Goal: Transaction & Acquisition: Download file/media

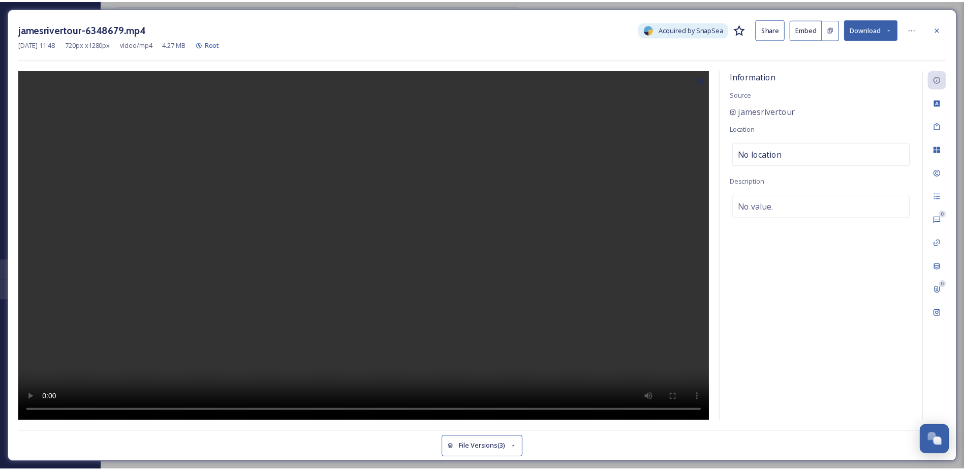
scroll to position [473, 0]
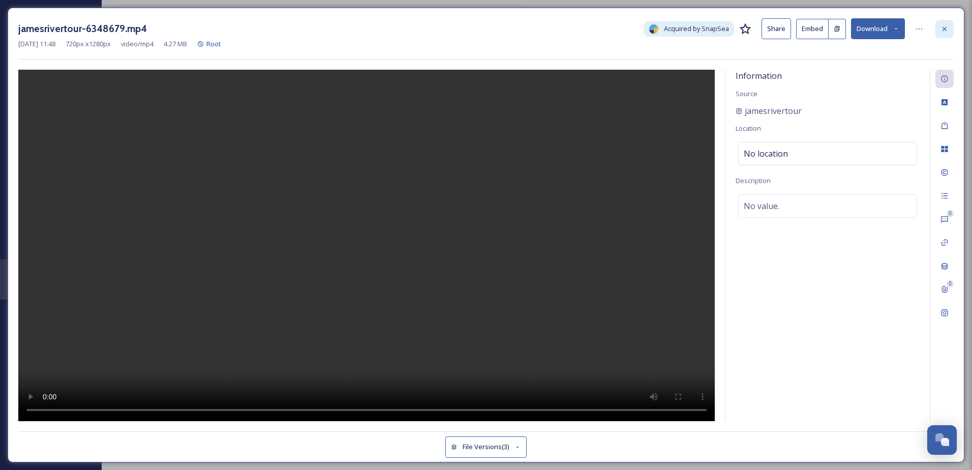
click at [940, 29] on div at bounding box center [944, 29] width 18 height 18
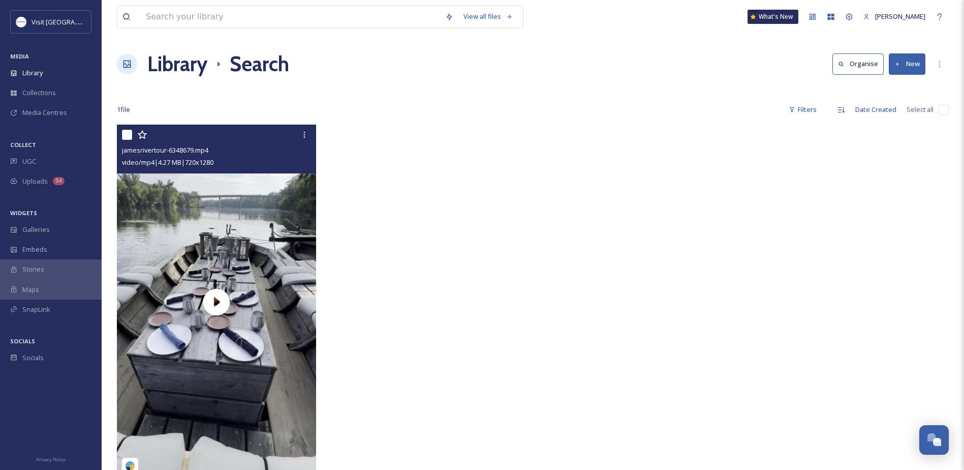
click at [291, 28] on div "View all files" at bounding box center [320, 16] width 407 height 23
click at [286, 21] on input at bounding box center [290, 17] width 299 height 22
click at [637, 233] on div at bounding box center [638, 303] width 204 height 359
click at [301, 132] on icon at bounding box center [304, 135] width 8 height 8
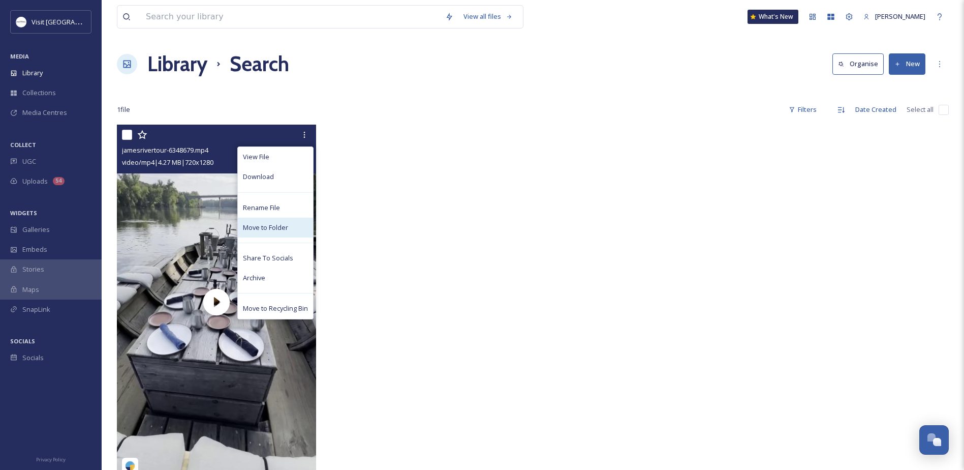
click at [266, 226] on span "Move to Folder" at bounding box center [265, 228] width 45 height 10
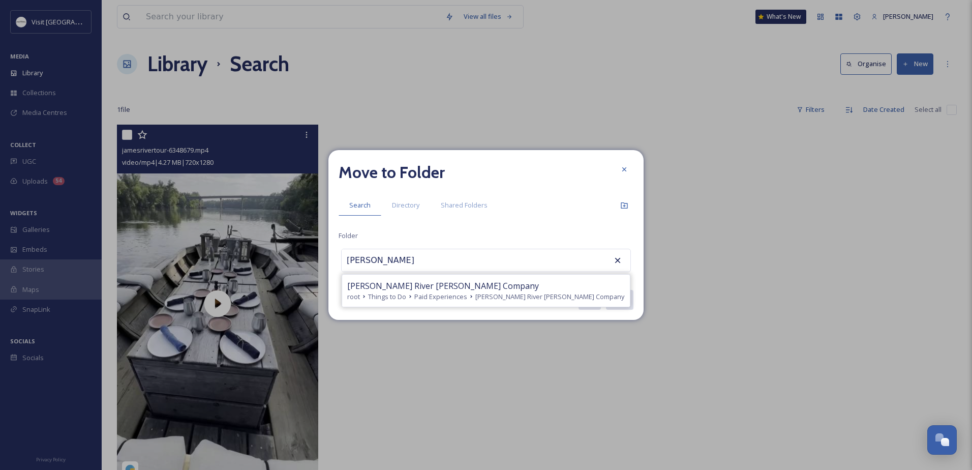
click at [388, 284] on span "[PERSON_NAME] River [PERSON_NAME] Company" at bounding box center [443, 285] width 192 height 12
type input "[PERSON_NAME] River [PERSON_NAME] Company"
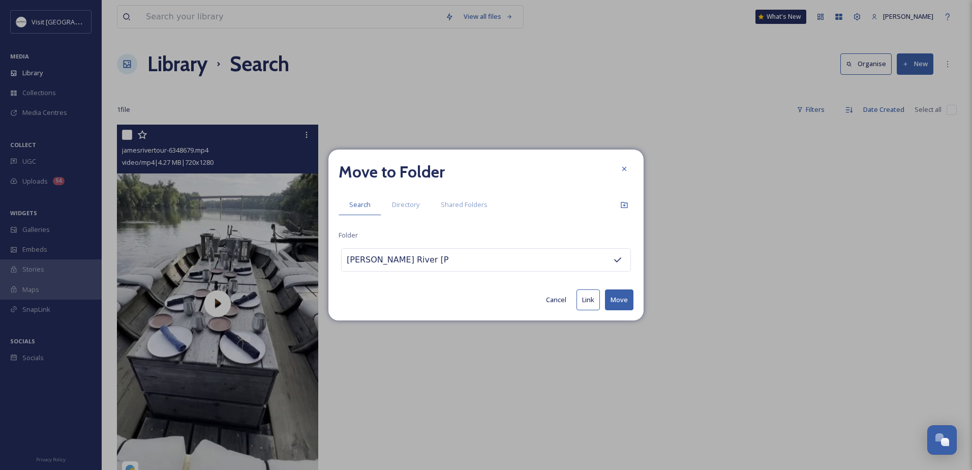
click at [615, 292] on button "Move" at bounding box center [619, 299] width 28 height 21
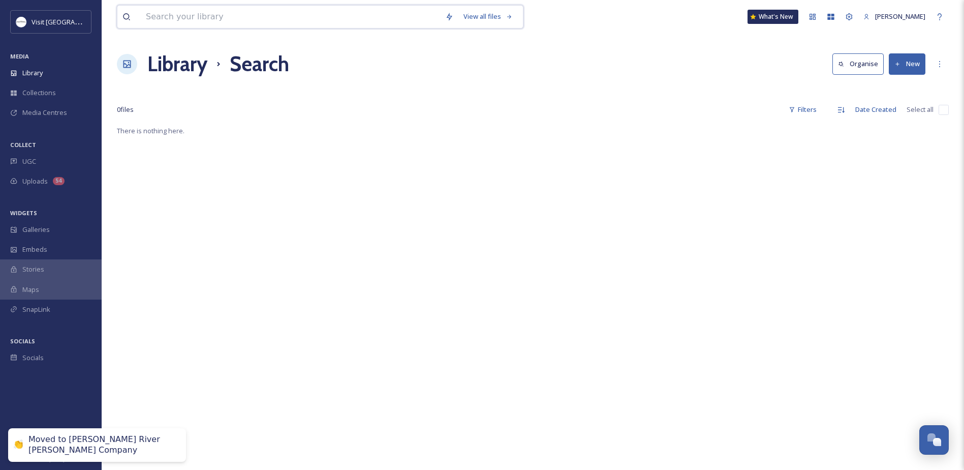
click at [243, 9] on input at bounding box center [290, 17] width 299 height 22
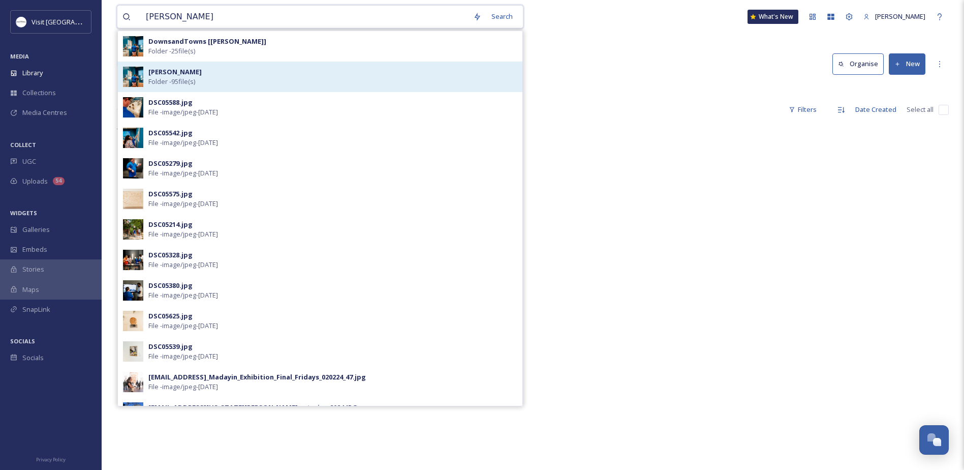
type input "[PERSON_NAME]"
click at [175, 70] on div "[PERSON_NAME] Folder - 95 file(s)" at bounding box center [332, 76] width 369 height 19
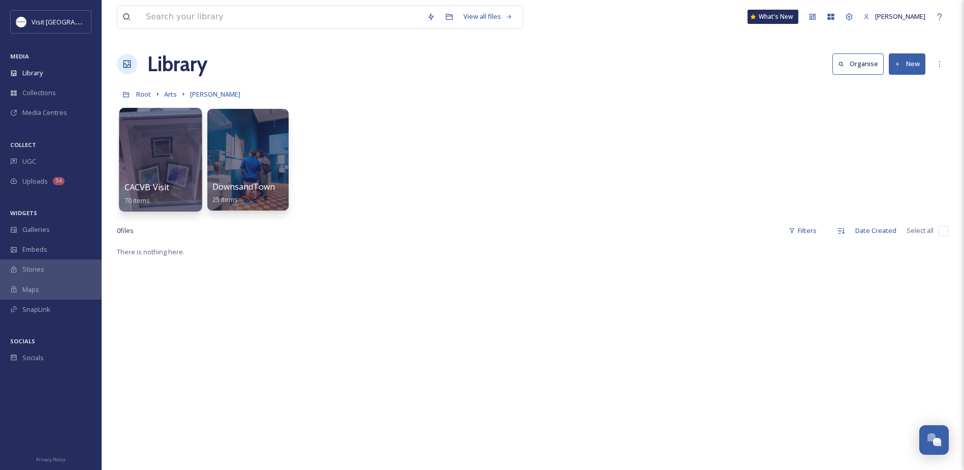
click at [165, 163] on div at bounding box center [160, 160] width 83 height 104
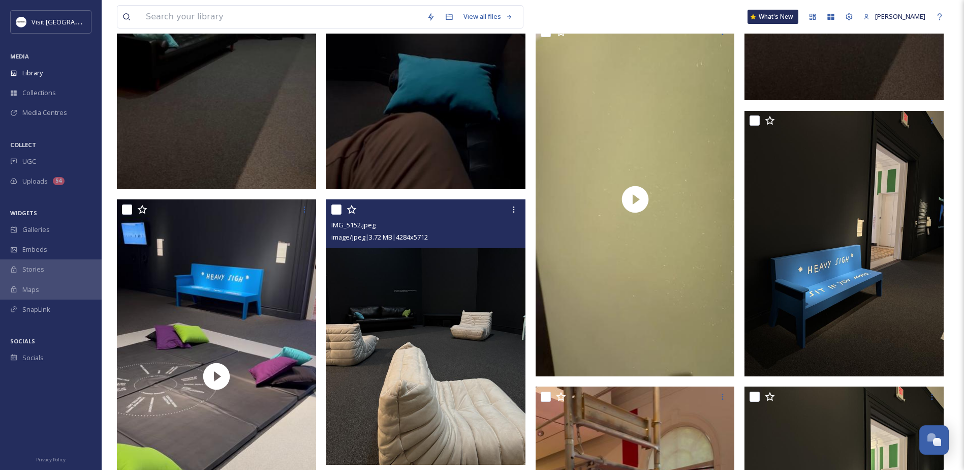
scroll to position [1524, 0]
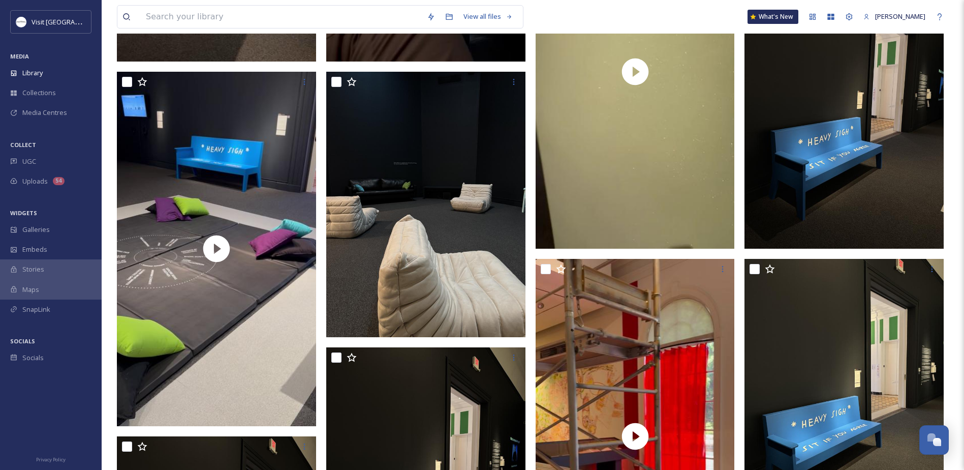
click at [812, 170] on img at bounding box center [843, 115] width 199 height 265
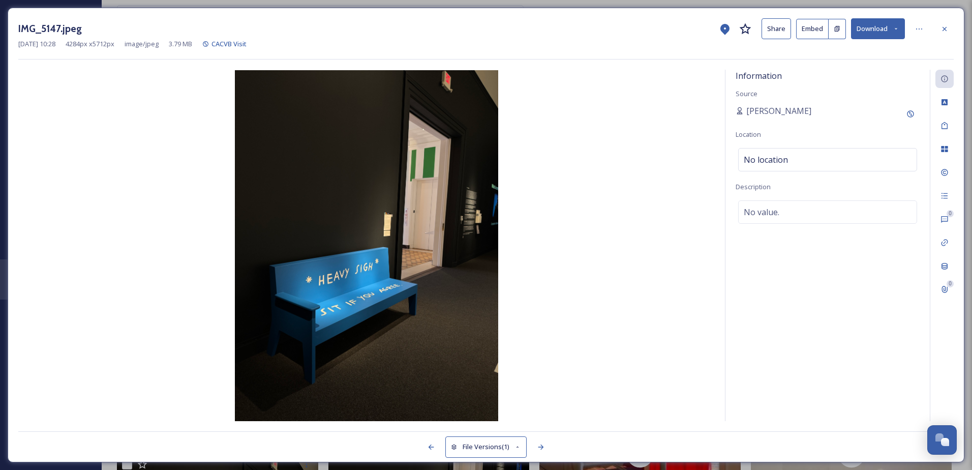
click at [878, 30] on button "Download" at bounding box center [878, 28] width 54 height 21
click at [854, 57] on span "Download Original (4284 x 5712)" at bounding box center [851, 52] width 96 height 10
click at [944, 27] on icon at bounding box center [944, 29] width 8 height 8
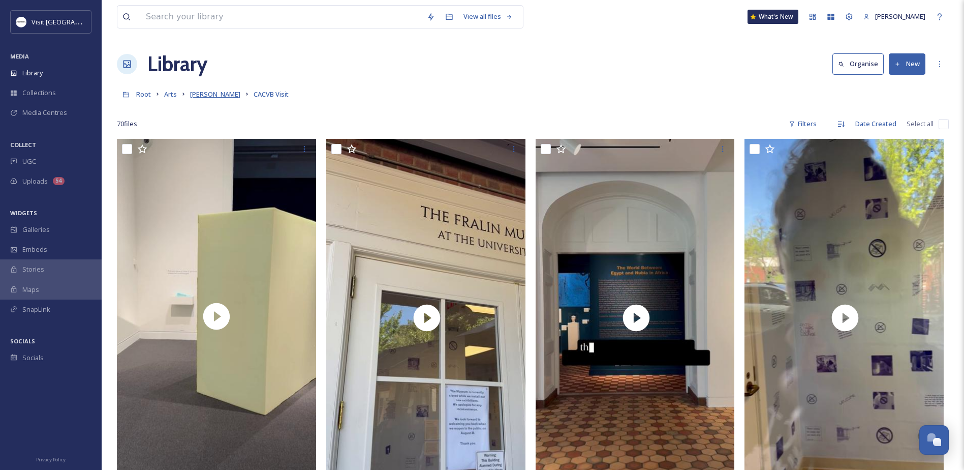
click at [202, 92] on span "[PERSON_NAME]" at bounding box center [215, 93] width 50 height 9
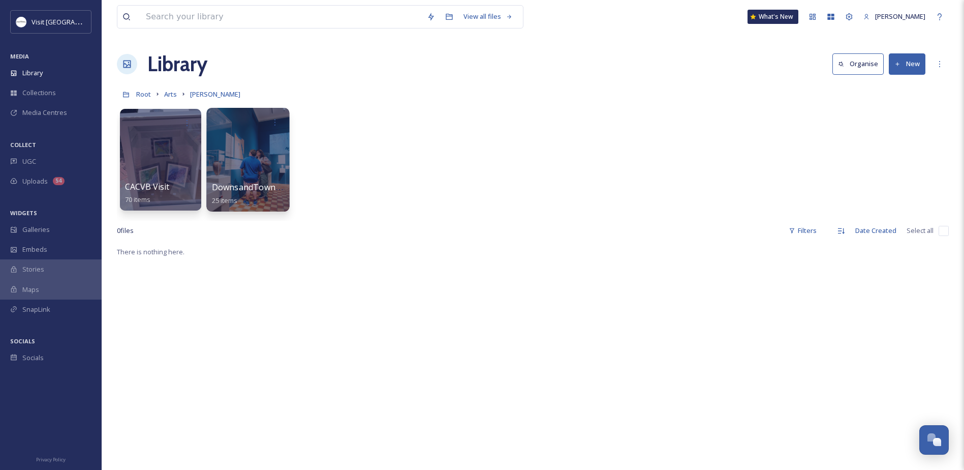
click at [226, 160] on div at bounding box center [247, 160] width 83 height 104
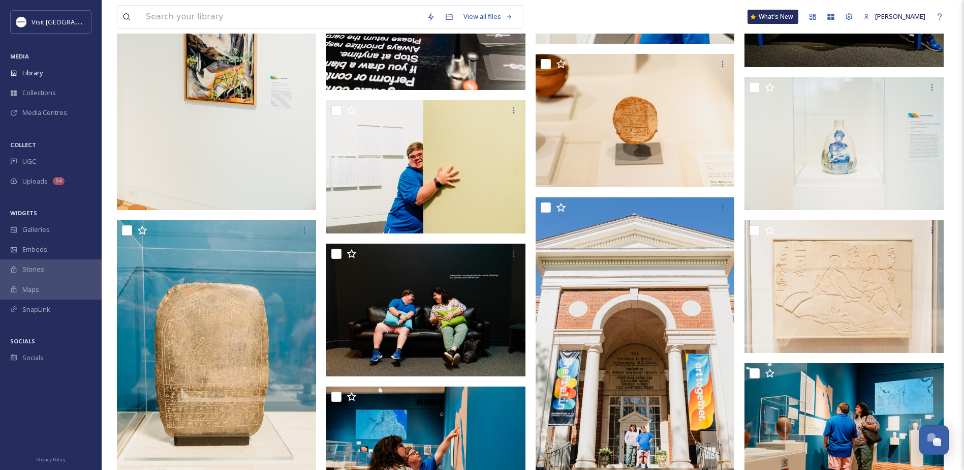
scroll to position [661, 0]
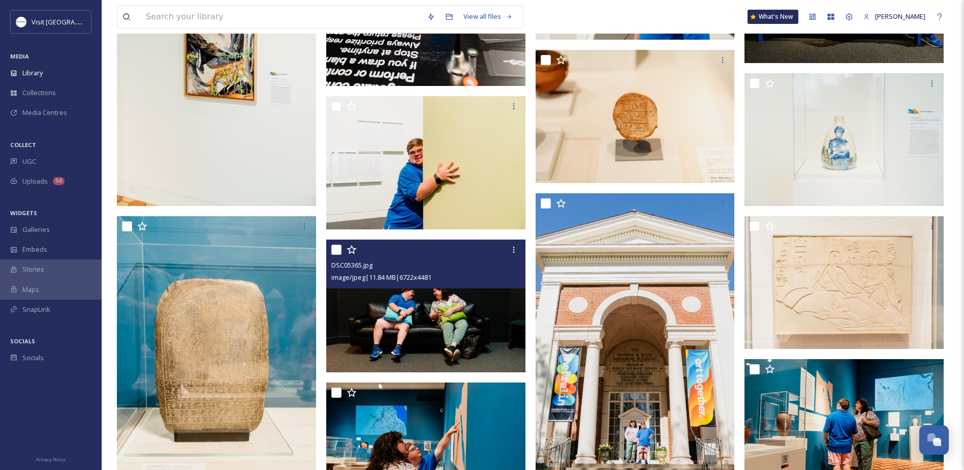
click at [425, 308] on img at bounding box center [425, 305] width 199 height 133
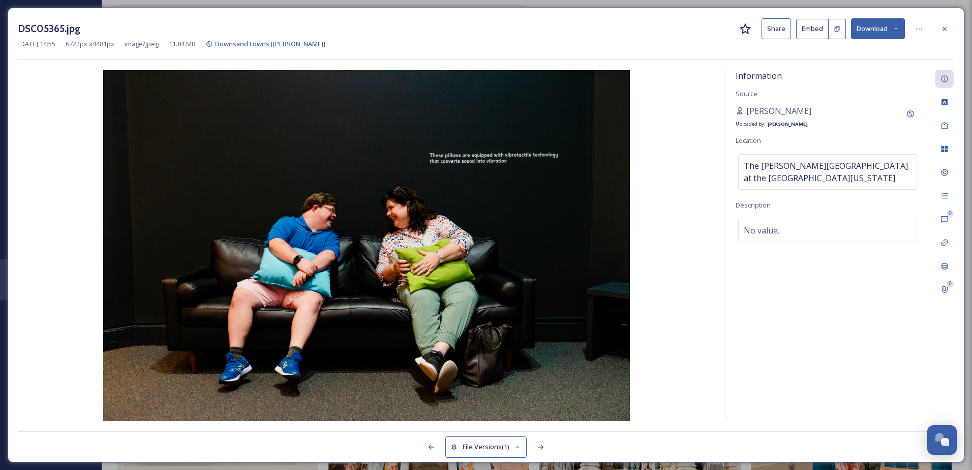
click at [871, 32] on button "Download" at bounding box center [878, 28] width 54 height 21
click at [834, 52] on span "Download Original (6722 x 4481)" at bounding box center [851, 52] width 96 height 10
click at [945, 29] on icon at bounding box center [944, 29] width 8 height 8
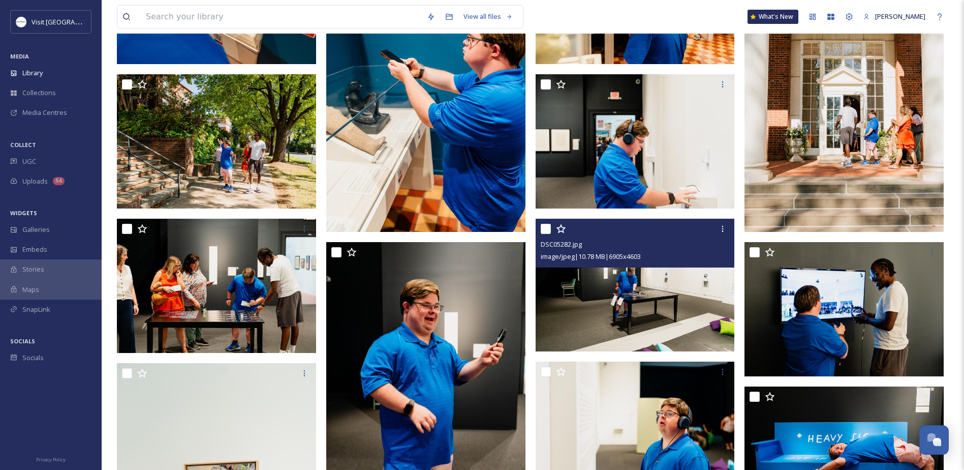
scroll to position [203, 0]
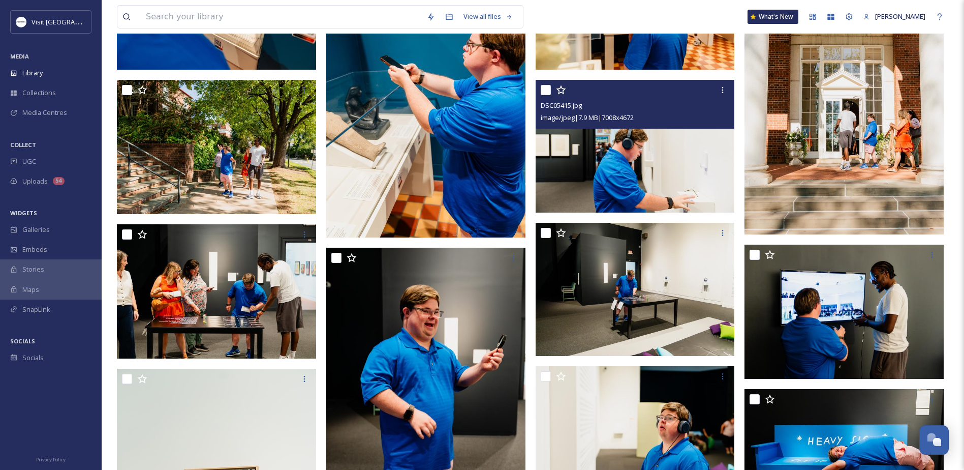
click at [690, 173] on img at bounding box center [635, 146] width 199 height 133
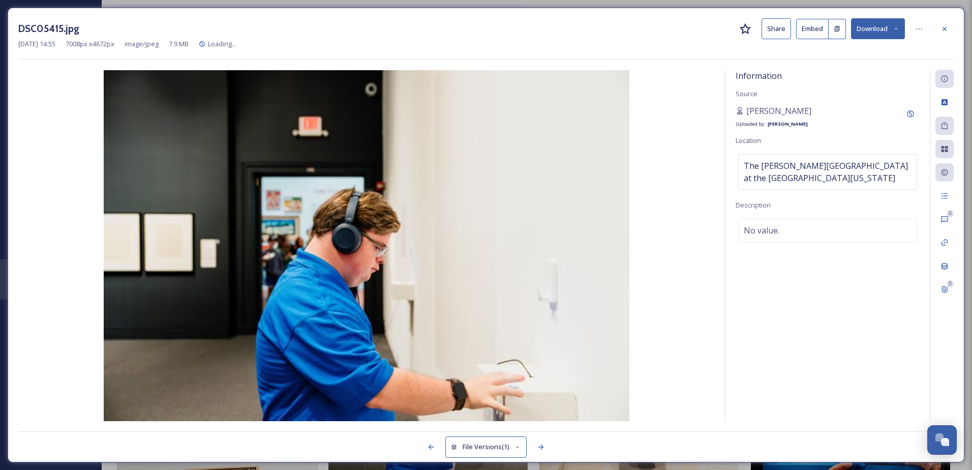
click at [892, 28] on button "Download" at bounding box center [878, 28] width 54 height 21
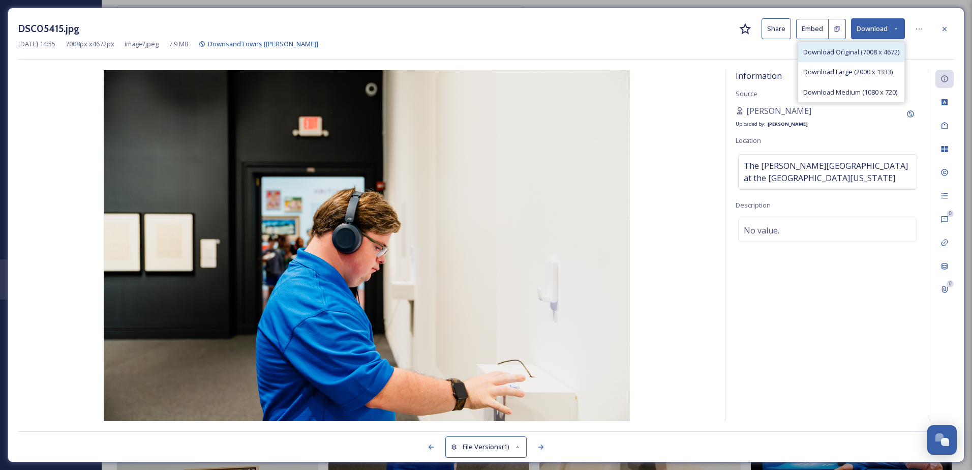
click at [845, 52] on span "Download Original (7008 x 4672)" at bounding box center [851, 52] width 96 height 10
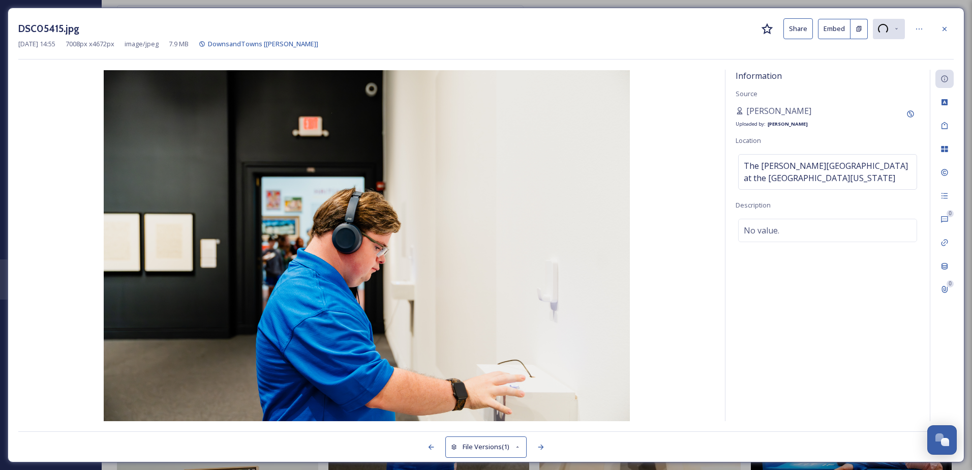
drag, startPoint x: 947, startPoint y: 29, endPoint x: 724, endPoint y: 70, distance: 226.7
click at [947, 29] on icon at bounding box center [944, 29] width 8 height 8
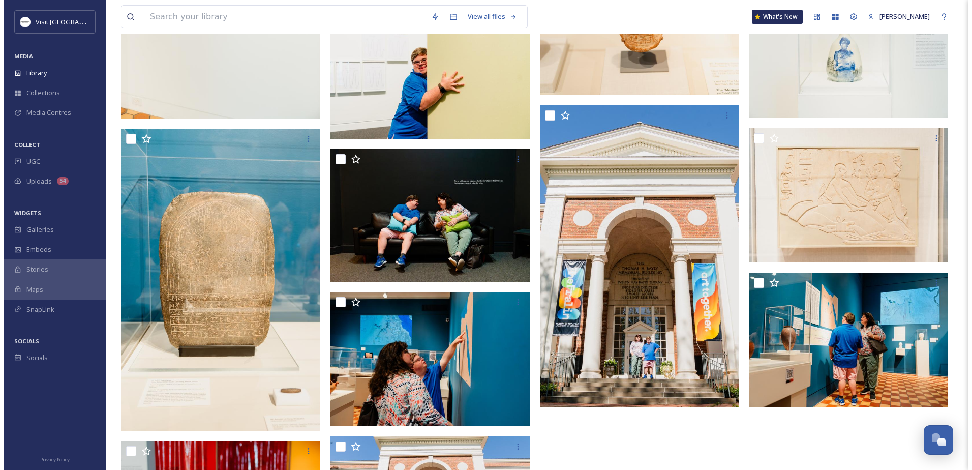
scroll to position [915, 0]
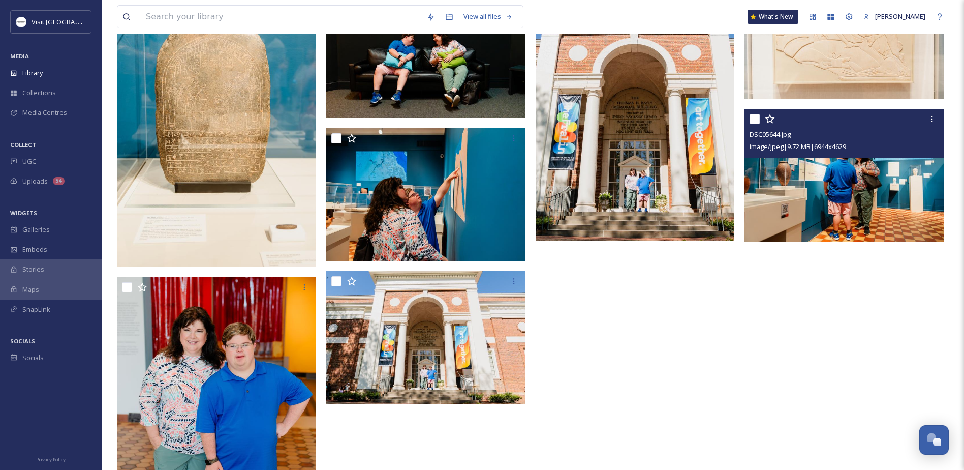
click at [863, 205] on img at bounding box center [843, 175] width 199 height 133
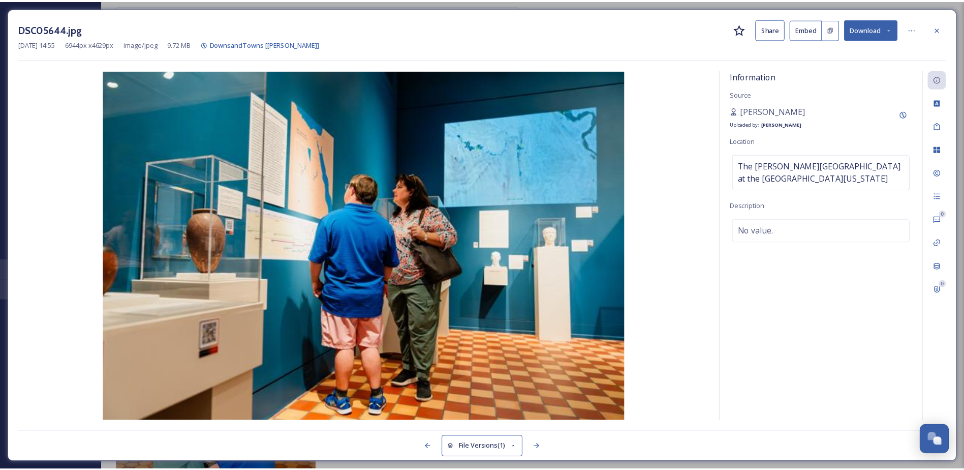
scroll to position [919, 0]
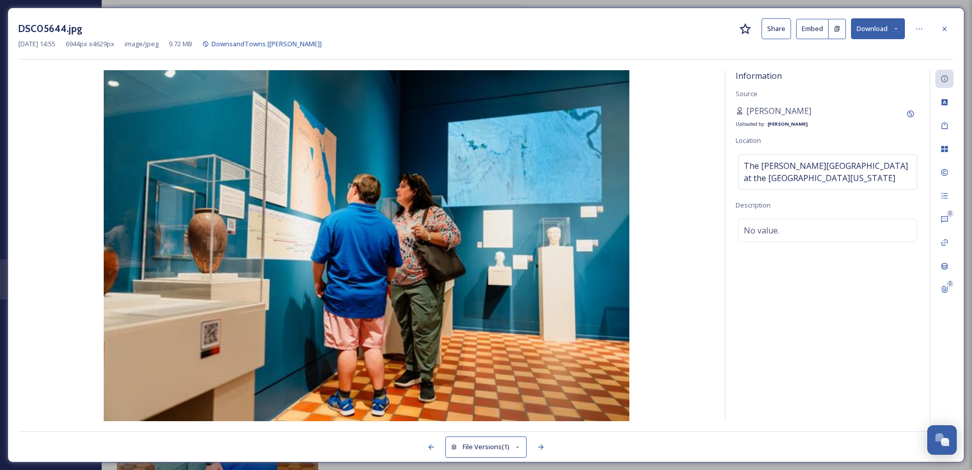
click at [871, 36] on button "Download" at bounding box center [878, 28] width 54 height 21
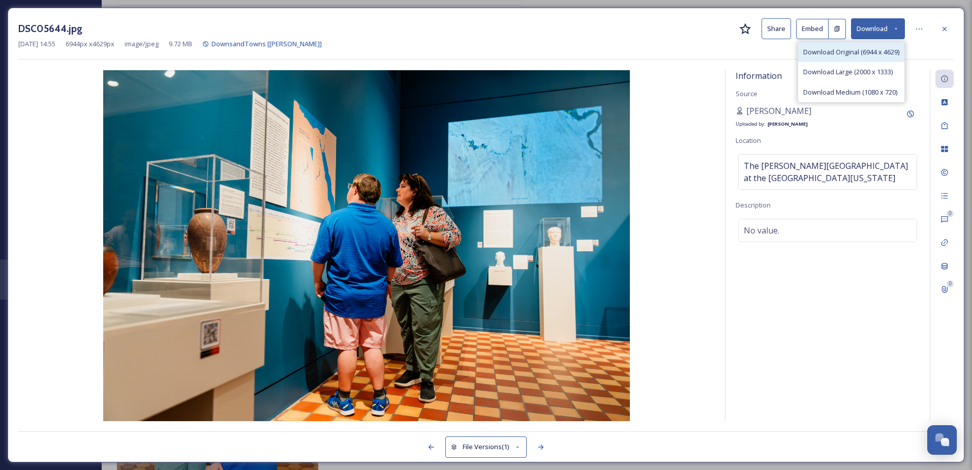
click at [842, 52] on span "Download Original (6944 x 4629)" at bounding box center [851, 52] width 96 height 10
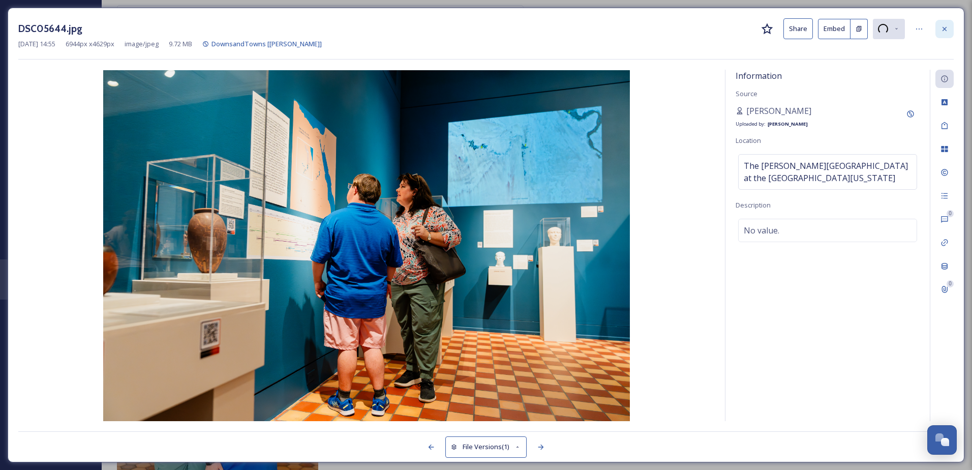
click at [945, 29] on icon at bounding box center [944, 28] width 4 height 4
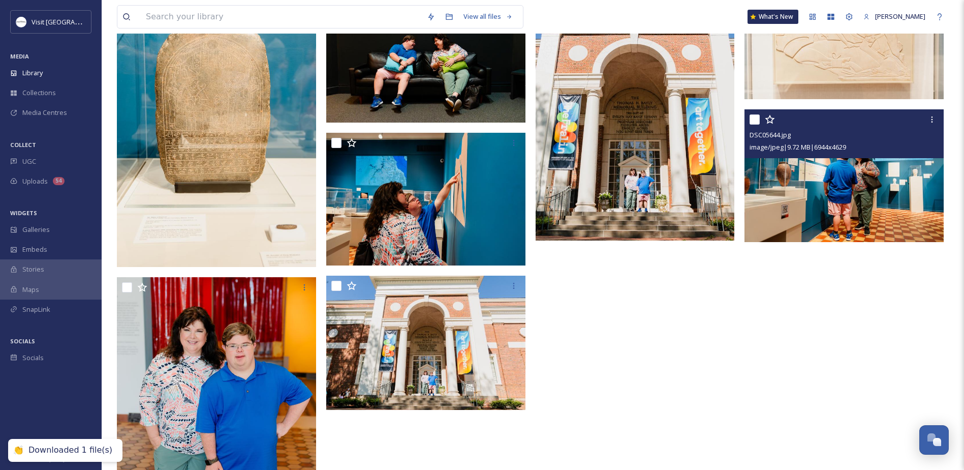
click at [648, 188] on img at bounding box center [635, 91] width 199 height 299
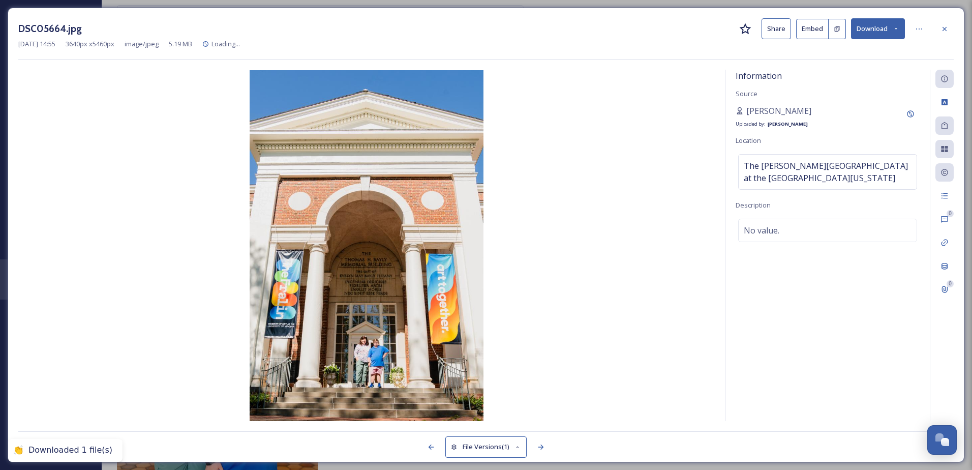
click at [892, 25] on button "Download" at bounding box center [878, 28] width 54 height 21
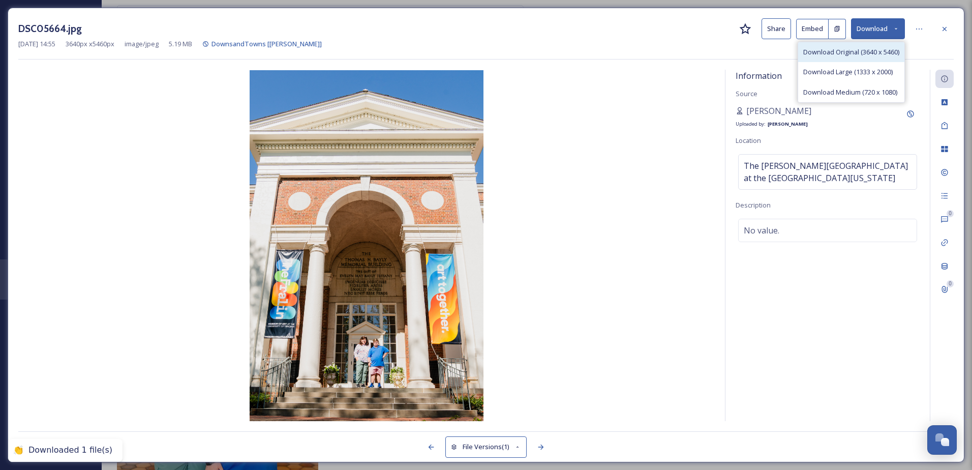
click at [866, 61] on div "Download Original (3640 x 5460)" at bounding box center [851, 52] width 106 height 20
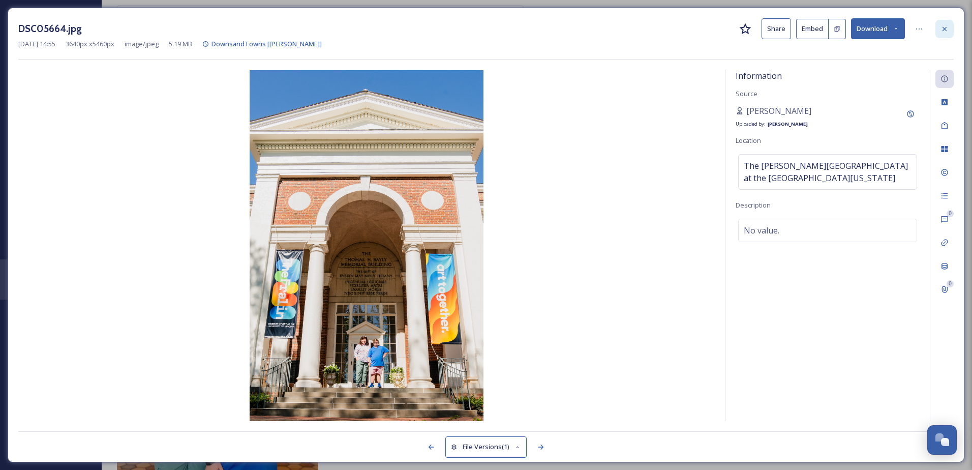
click at [945, 28] on icon at bounding box center [944, 28] width 4 height 4
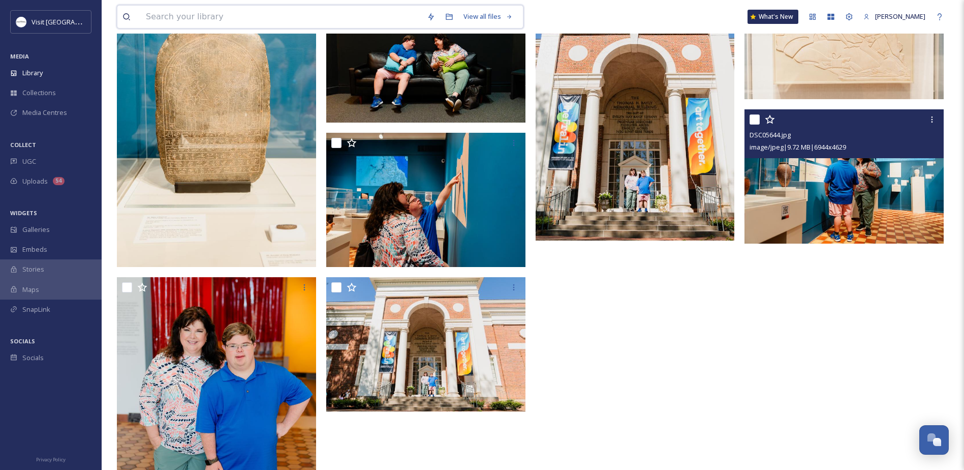
click at [293, 20] on input at bounding box center [281, 17] width 281 height 22
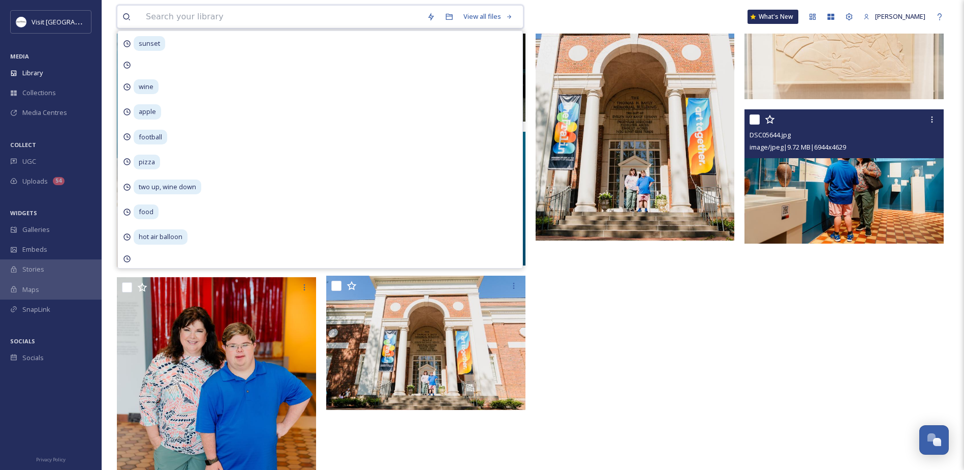
type input "i"
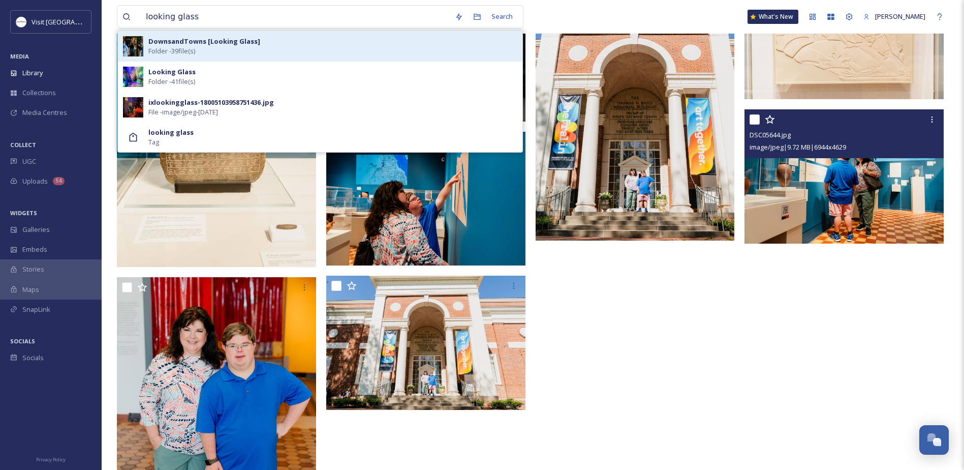
click at [147, 42] on div "DownsandTowns [Looking Glass] Folder - 39 file(s)" at bounding box center [320, 46] width 404 height 30
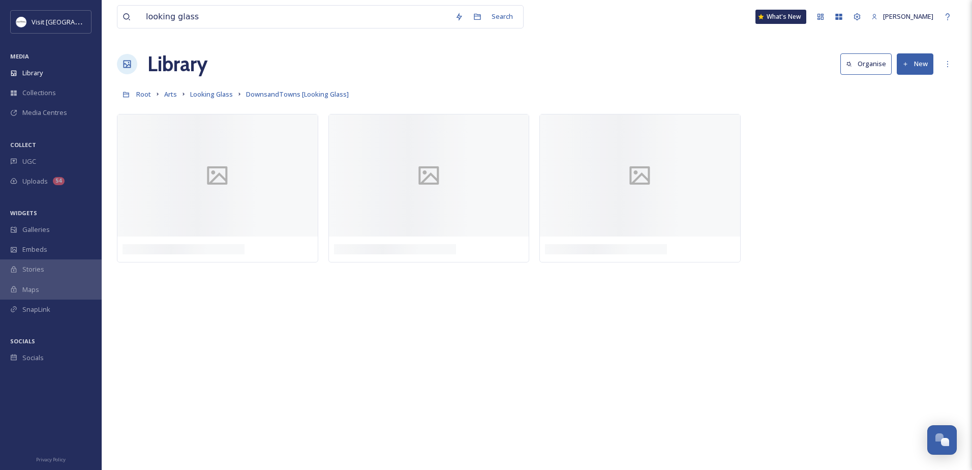
click at [709, 90] on div "Root Arts Looking Glass DownsandTowns [Looking Glass]" at bounding box center [536, 93] width 839 height 19
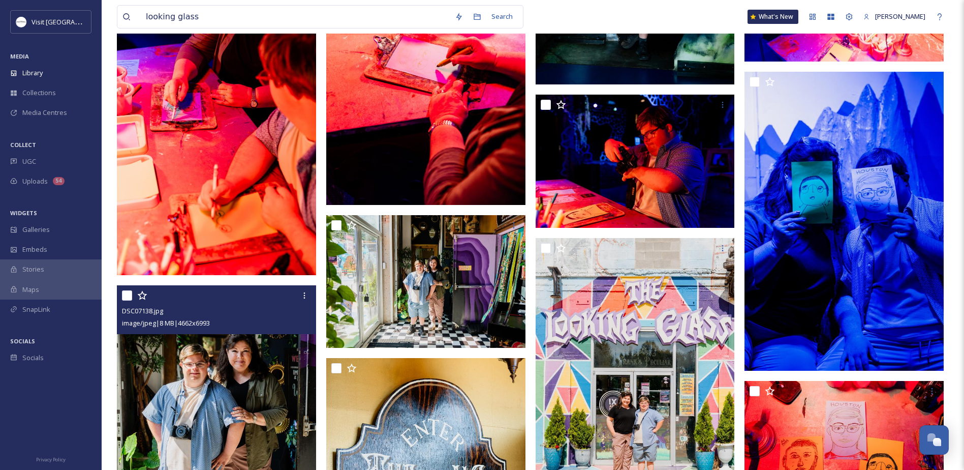
scroll to position [1474, 0]
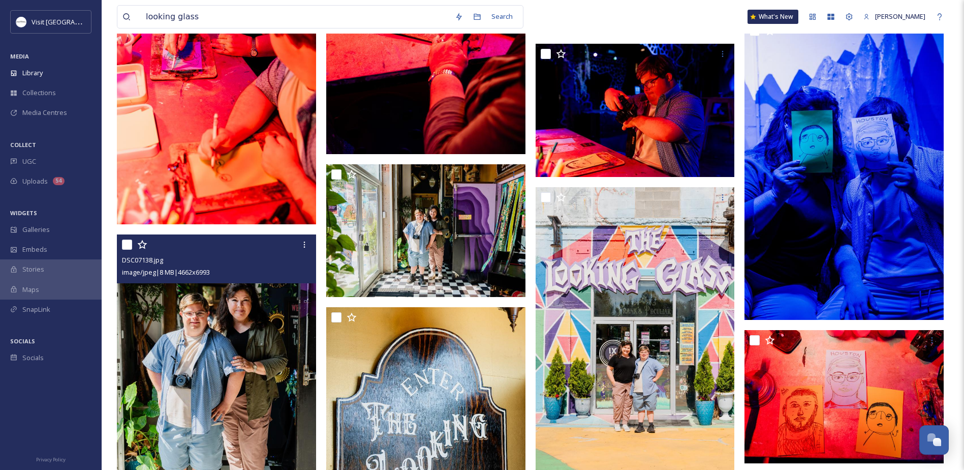
click at [151, 353] on img at bounding box center [216, 383] width 199 height 299
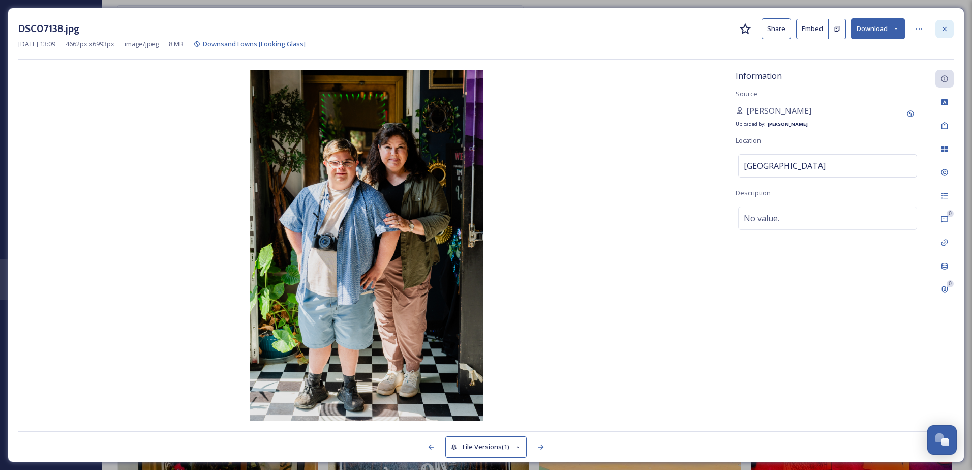
click at [945, 28] on icon at bounding box center [944, 28] width 4 height 4
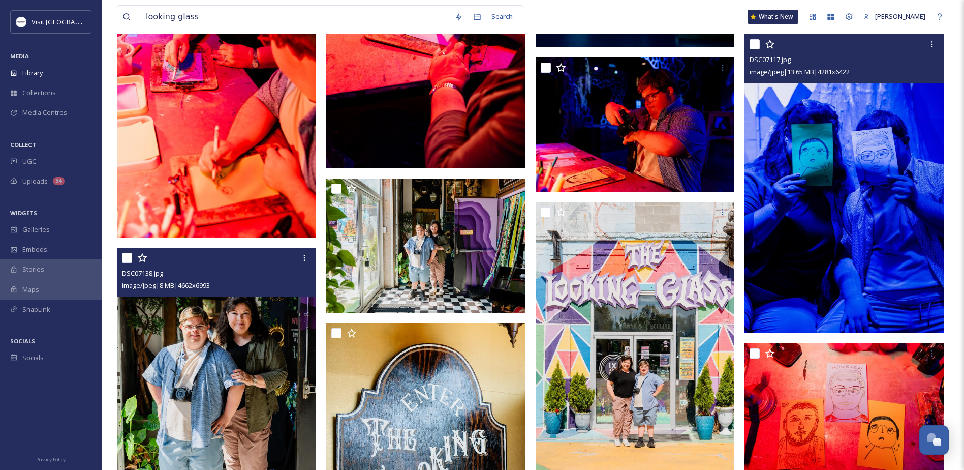
click at [837, 259] on img at bounding box center [843, 183] width 199 height 299
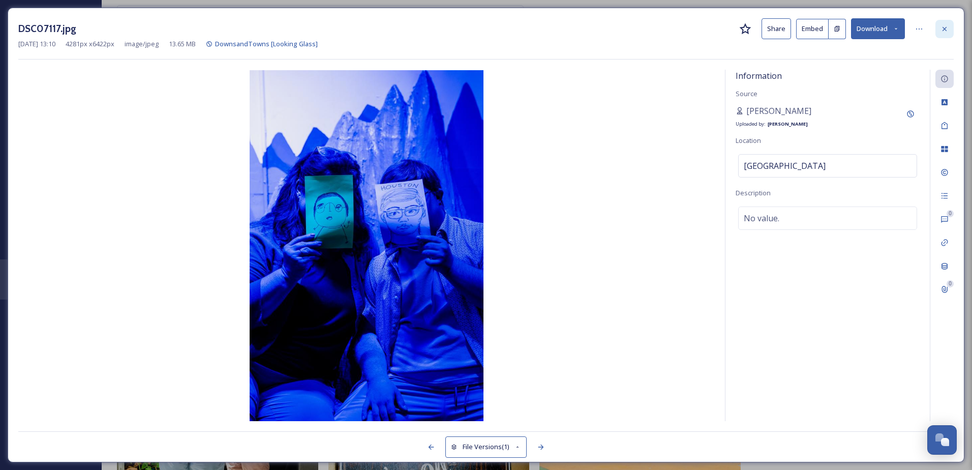
click at [946, 32] on icon at bounding box center [944, 29] width 8 height 8
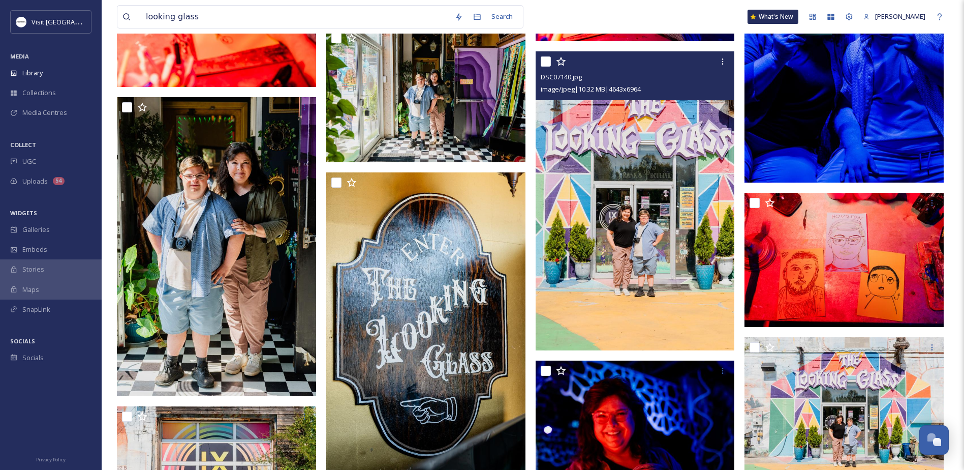
scroll to position [1626, 0]
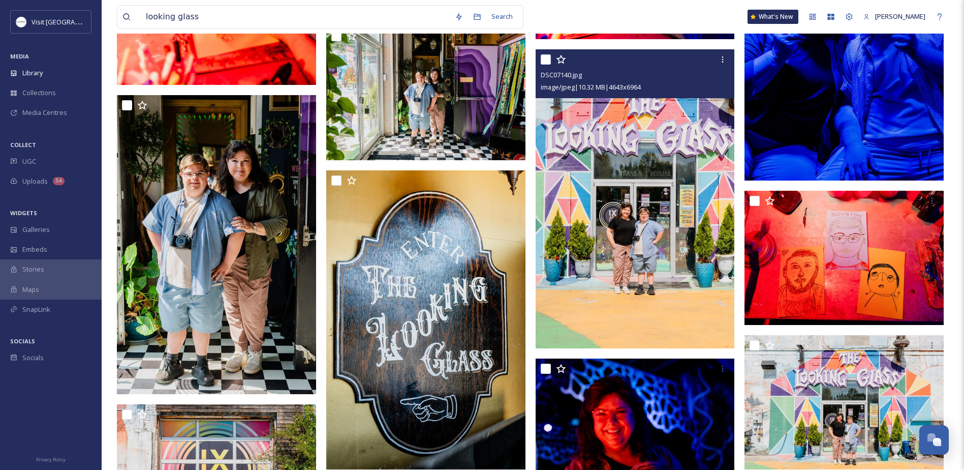
click at [610, 271] on img at bounding box center [635, 198] width 199 height 299
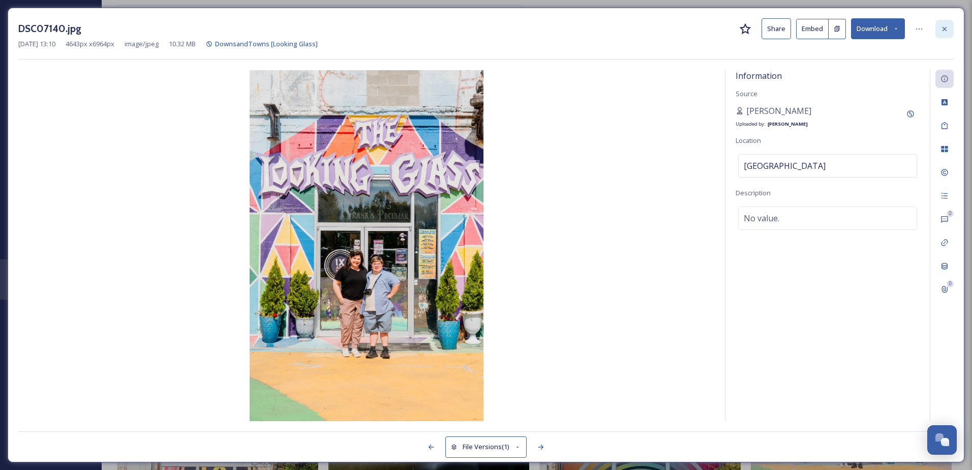
click at [946, 27] on icon at bounding box center [944, 28] width 4 height 4
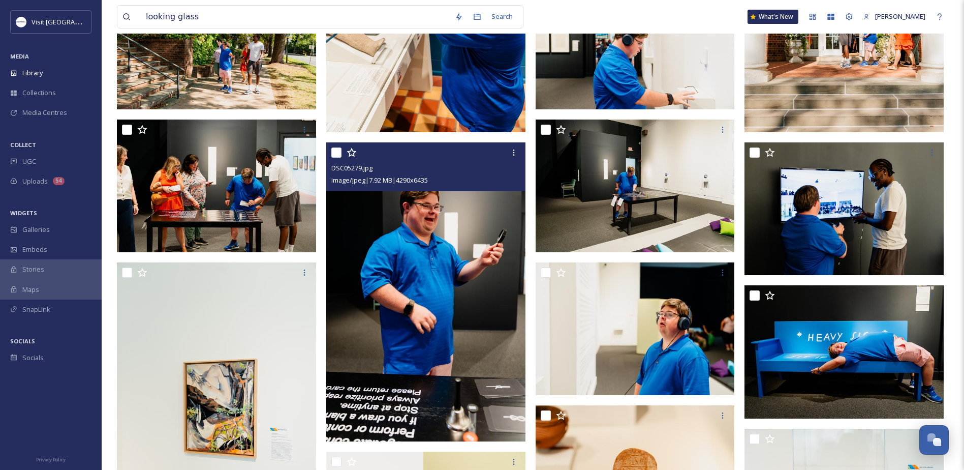
scroll to position [254, 0]
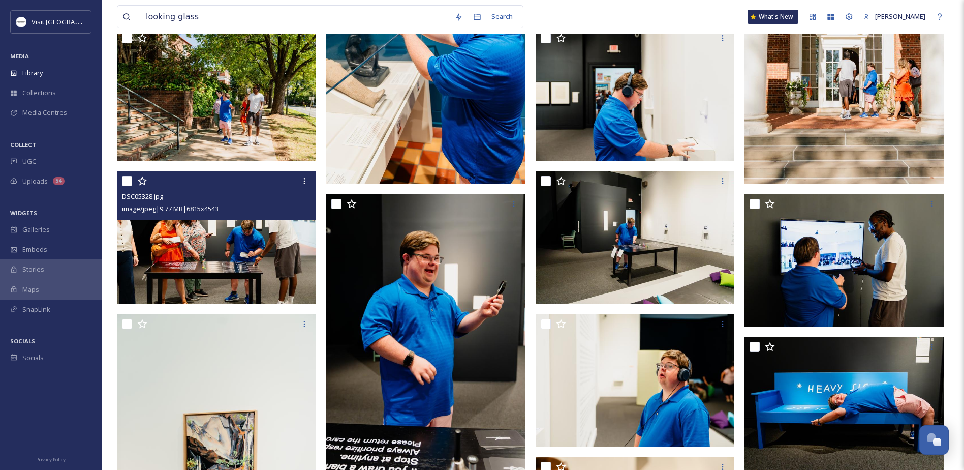
click at [148, 239] on img at bounding box center [216, 237] width 199 height 133
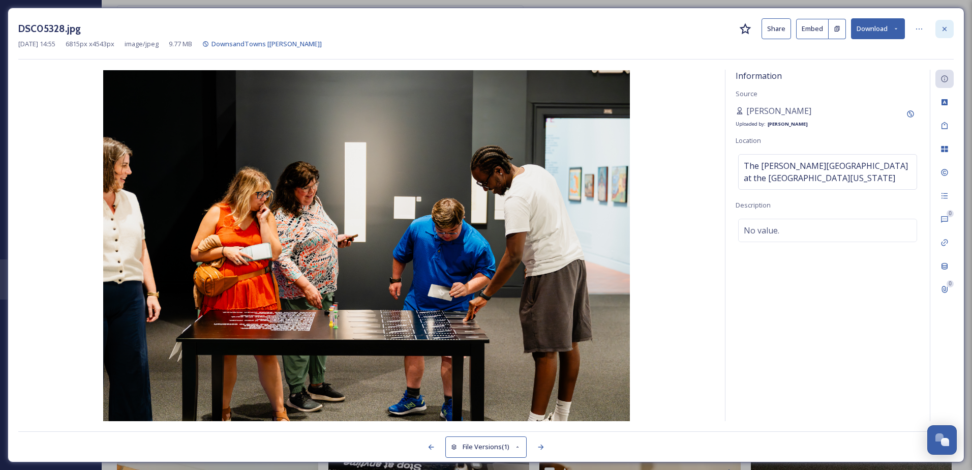
click at [939, 28] on div at bounding box center [944, 29] width 18 height 18
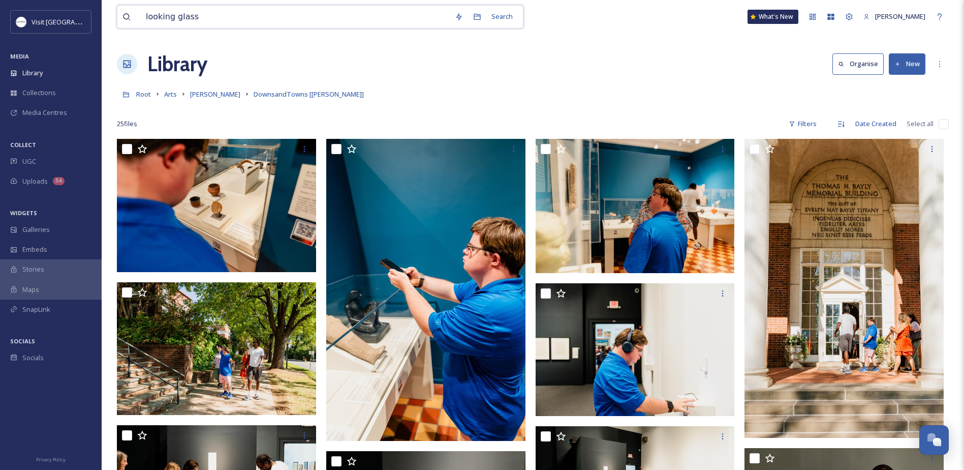
click at [172, 19] on input "looking glass" at bounding box center [295, 17] width 309 height 22
drag, startPoint x: 172, startPoint y: 19, endPoint x: 529, endPoint y: 2, distance: 358.2
click at [176, 21] on input "looking glass" at bounding box center [295, 17] width 309 height 22
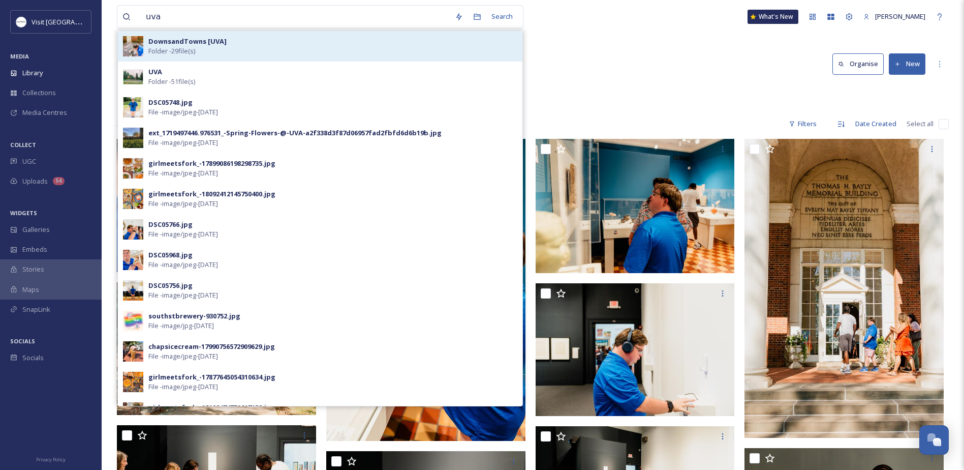
click at [188, 49] on span "Folder - 29 file(s)" at bounding box center [171, 51] width 47 height 10
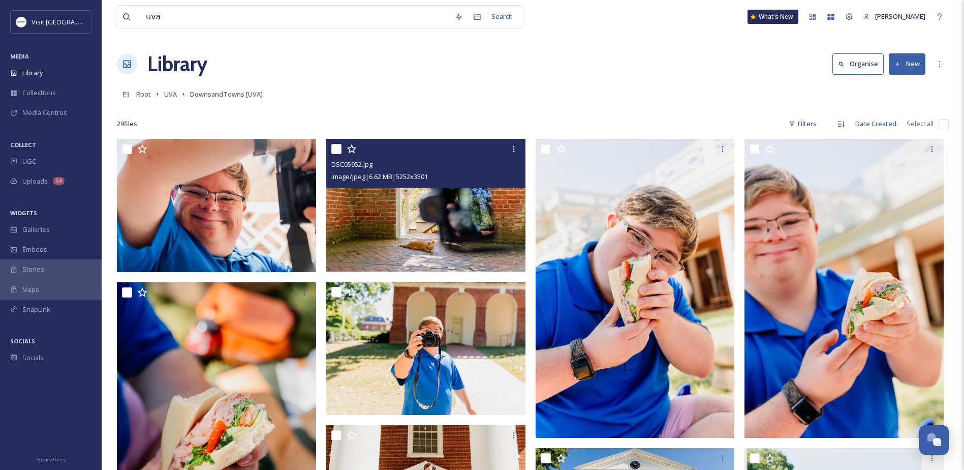
click at [370, 249] on img at bounding box center [425, 205] width 199 height 133
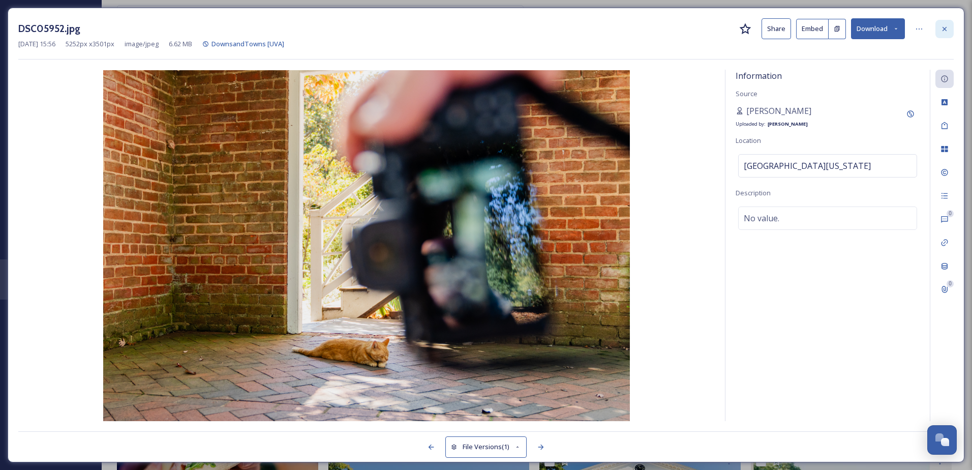
click at [951, 28] on div at bounding box center [944, 29] width 18 height 18
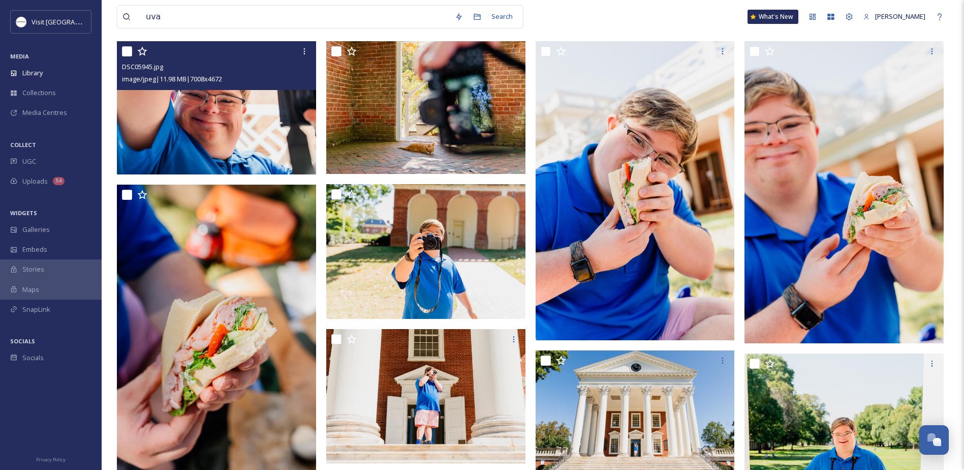
scroll to position [203, 0]
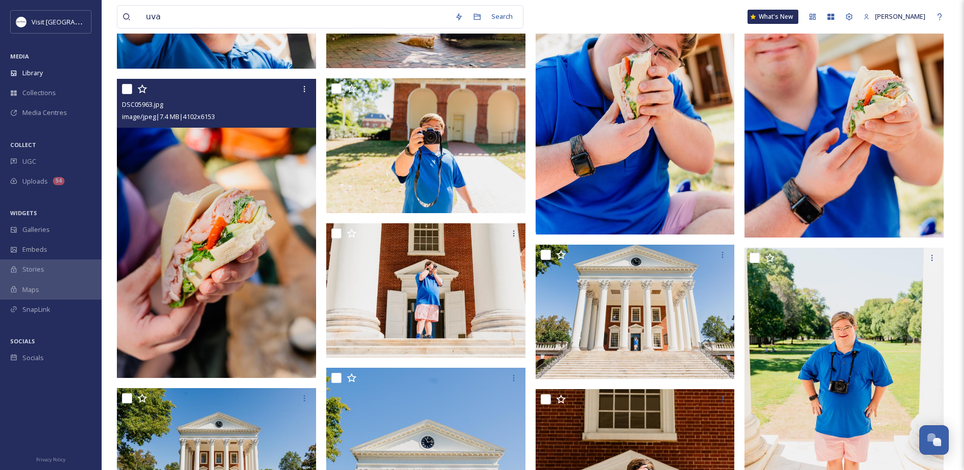
click at [192, 172] on img at bounding box center [216, 228] width 199 height 299
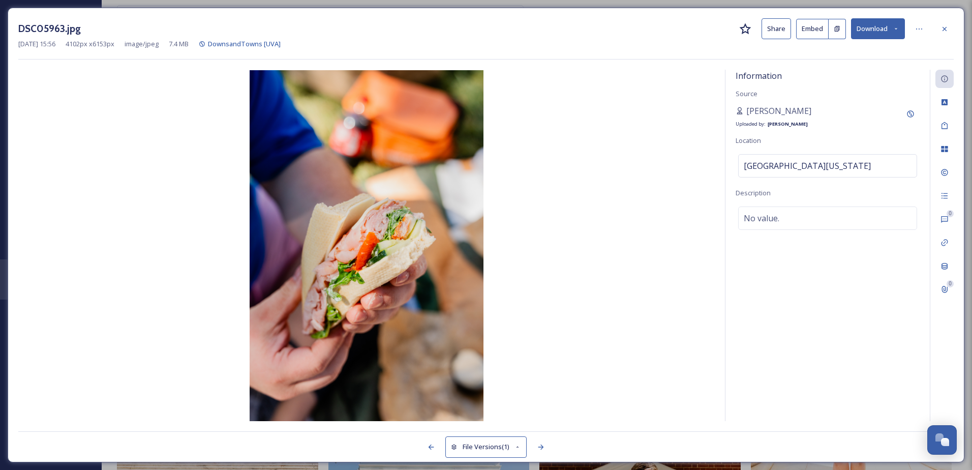
drag, startPoint x: 941, startPoint y: 36, endPoint x: 931, endPoint y: 45, distance: 13.3
click at [941, 37] on div at bounding box center [944, 29] width 18 height 18
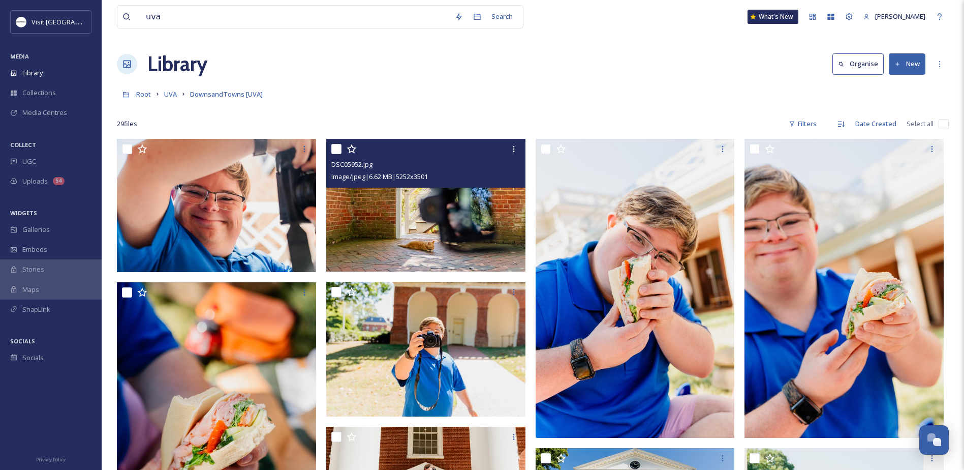
click at [374, 210] on img at bounding box center [425, 205] width 199 height 133
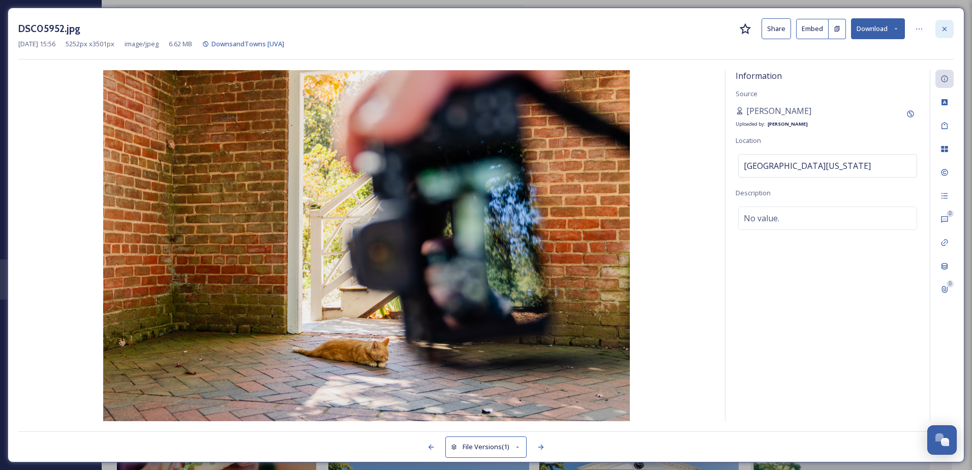
click at [943, 28] on icon at bounding box center [944, 29] width 8 height 8
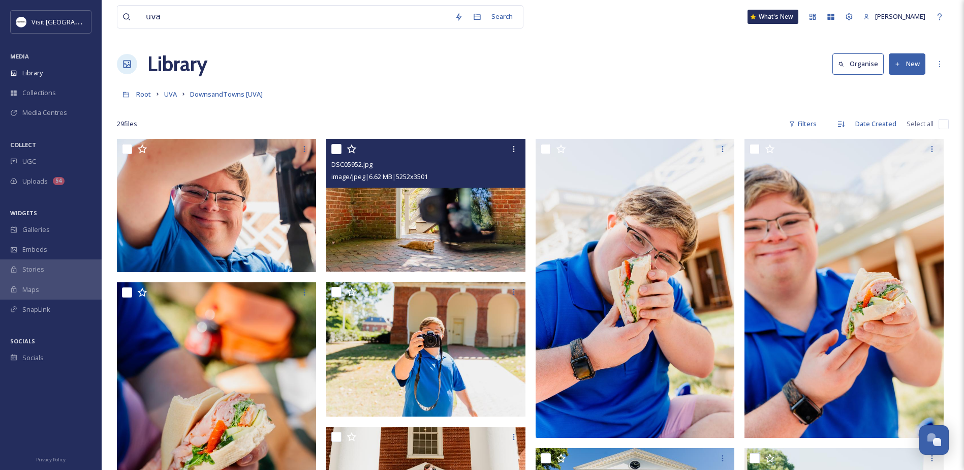
click at [571, 78] on div "Library Organise New" at bounding box center [533, 64] width 832 height 30
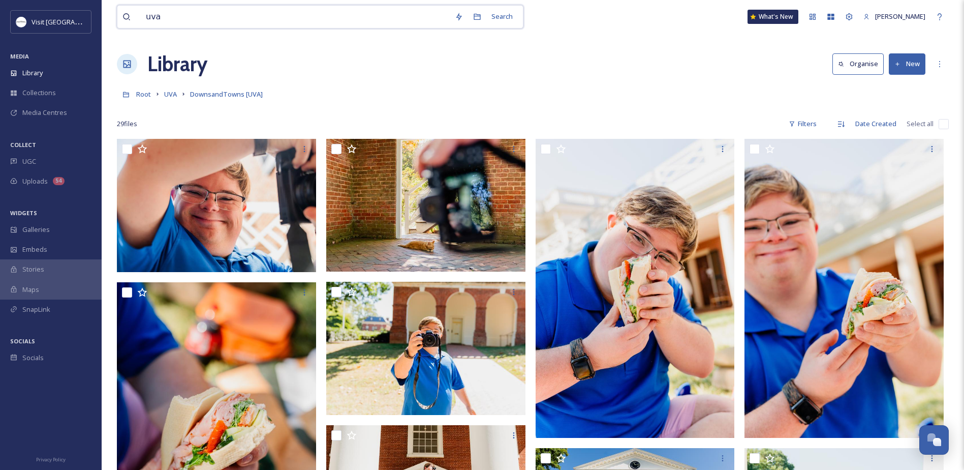
click at [263, 12] on input "uva" at bounding box center [295, 17] width 309 height 22
type input "u"
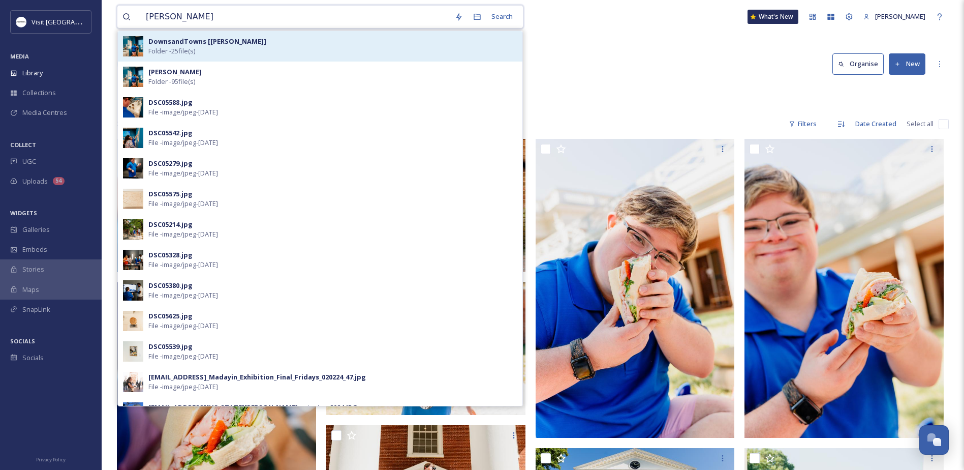
type input "[PERSON_NAME]"
click at [244, 48] on div "DownsandTowns [[PERSON_NAME]] Folder - 25 file(s)" at bounding box center [332, 46] width 369 height 19
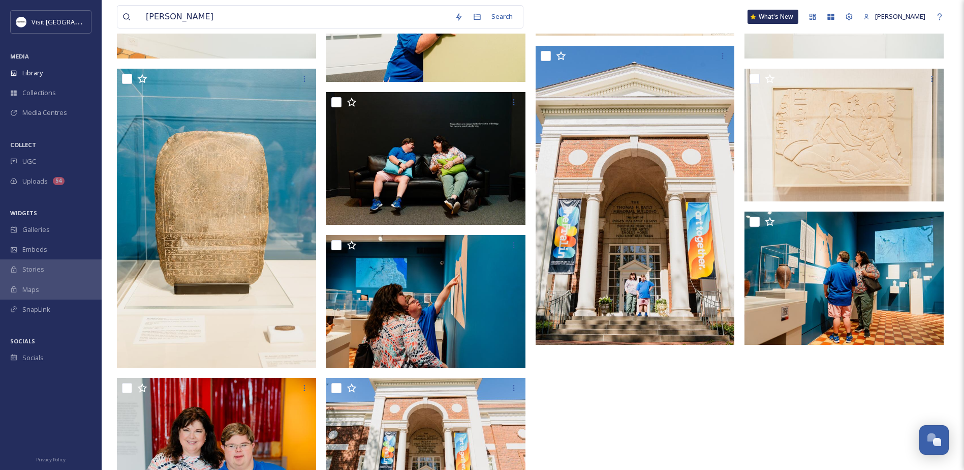
scroll to position [864, 0]
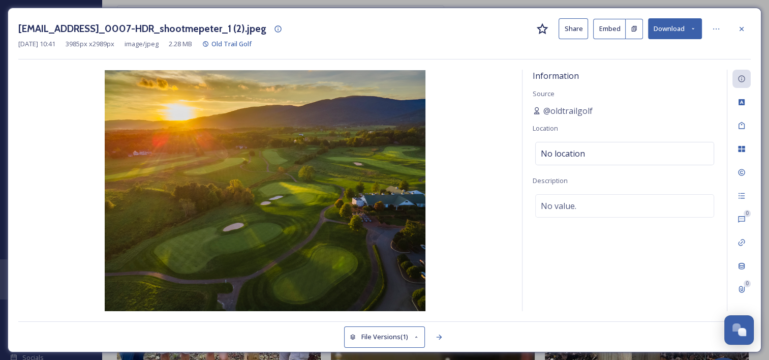
scroll to position [518, 0]
click at [738, 23] on div at bounding box center [741, 29] width 18 height 18
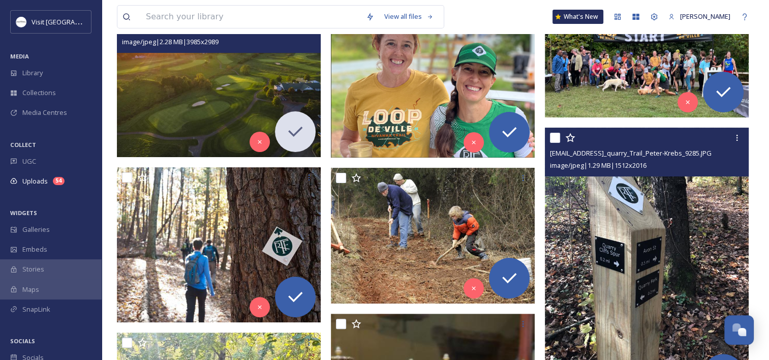
scroll to position [51, 0]
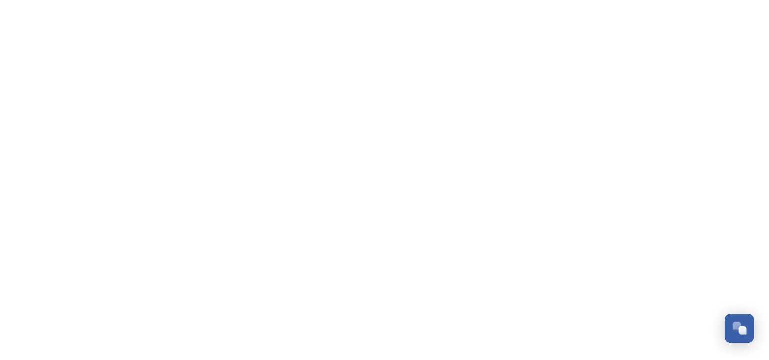
scroll to position [518, 0]
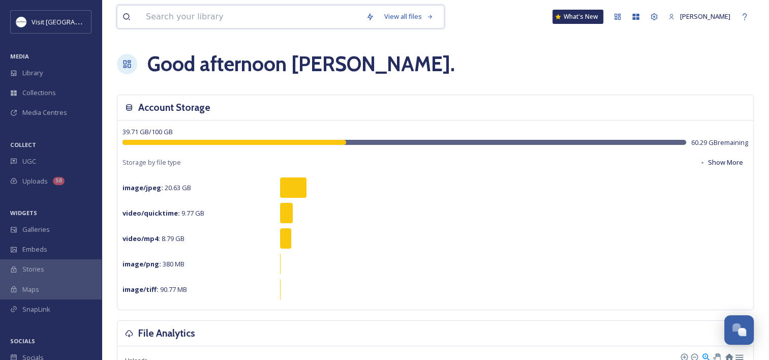
drag, startPoint x: 210, startPoint y: 20, endPoint x: 233, endPoint y: 8, distance: 25.9
click at [210, 20] on input at bounding box center [251, 17] width 220 height 22
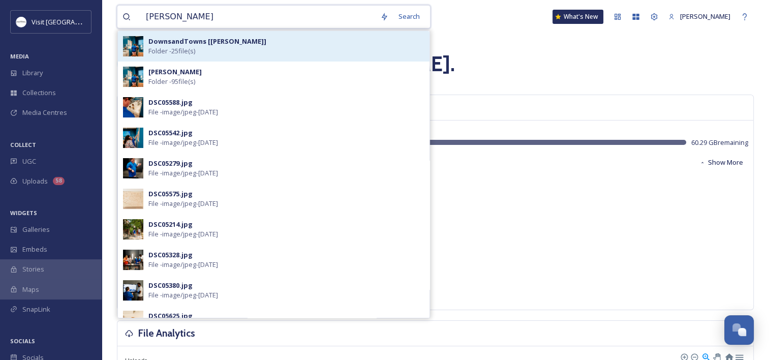
type input "fralin"
click at [195, 52] on span "Folder - 25 file(s)" at bounding box center [171, 51] width 47 height 10
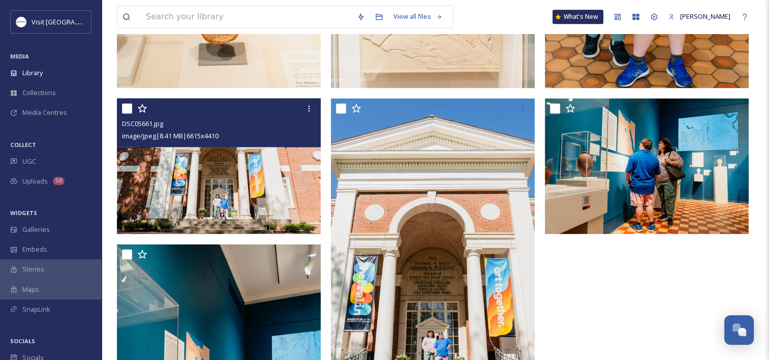
scroll to position [1321, 0]
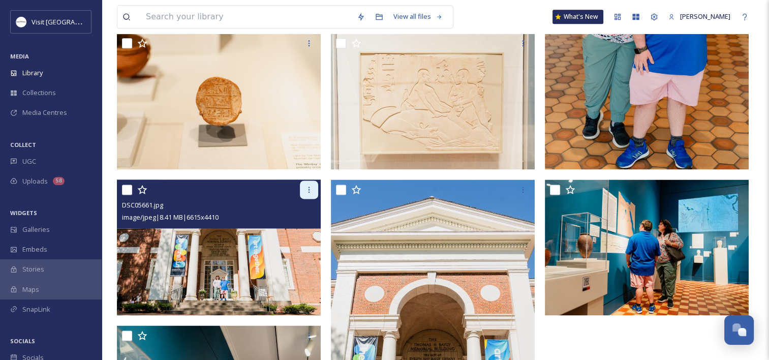
click at [307, 188] on icon at bounding box center [309, 189] width 8 height 8
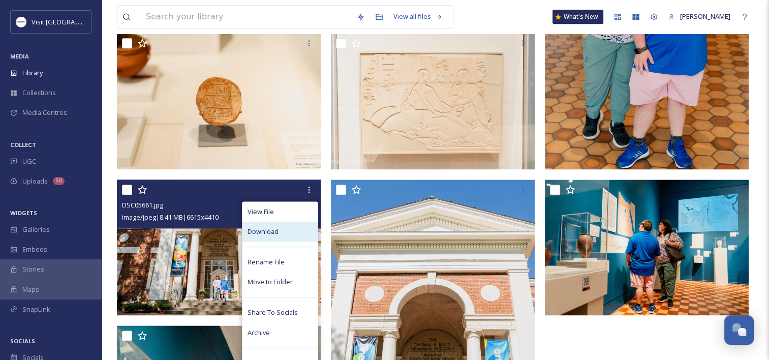
click at [275, 231] on span "Download" at bounding box center [262, 232] width 31 height 10
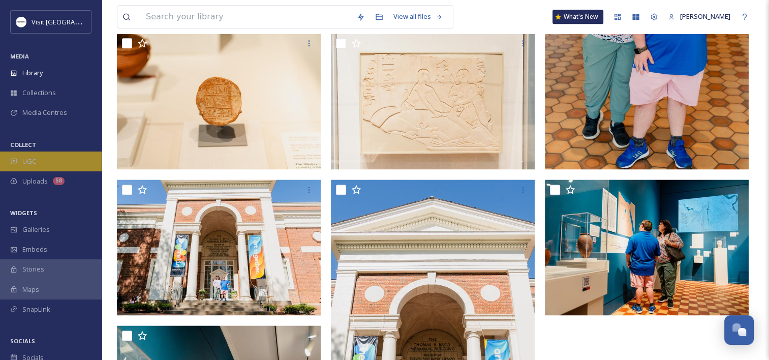
click at [53, 155] on div "UGC" at bounding box center [51, 161] width 102 height 20
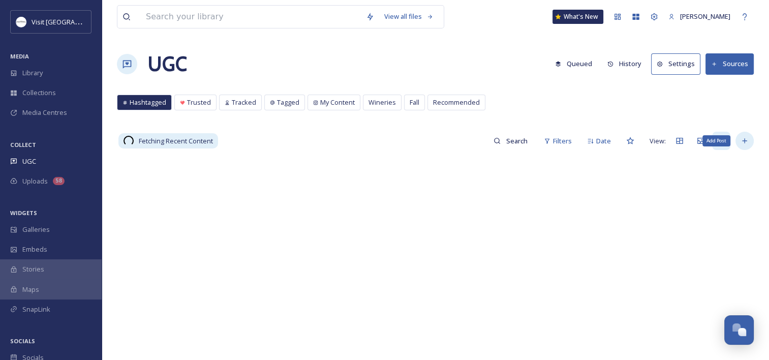
click at [743, 134] on div "Add Post" at bounding box center [744, 141] width 18 height 18
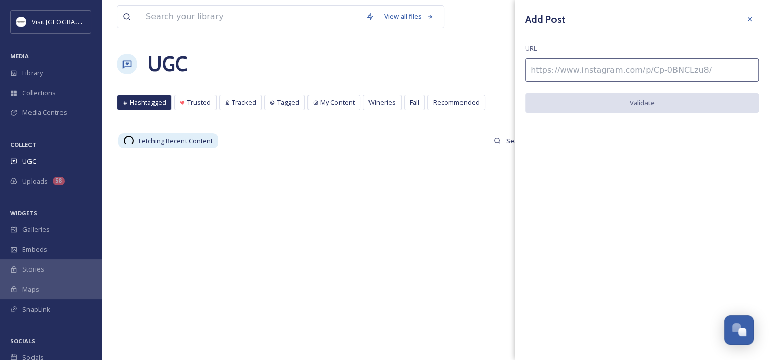
click at [639, 70] on input at bounding box center [642, 69] width 234 height 23
paste input "https://www.instagram.com/p/DPKC_WvgQqN/"
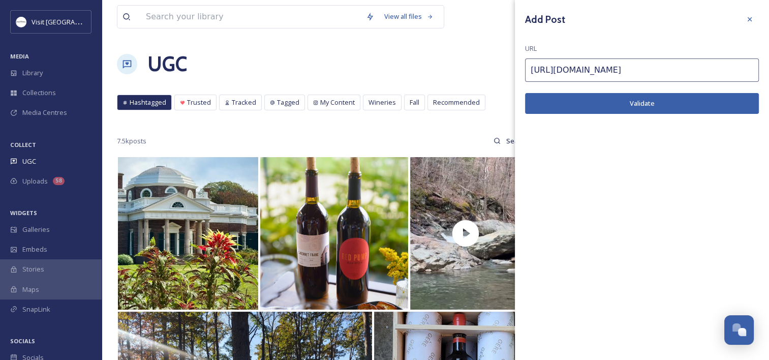
type input "https://www.instagram.com/p/DPKC_WvgQqN/"
click at [581, 102] on button "Validate" at bounding box center [642, 103] width 234 height 21
